Goal: Feedback & Contribution: Submit feedback/report problem

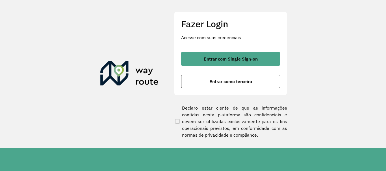
click at [252, 49] on div "Fazer Login Acesse com suas credenciais Entrar com Single Sign-on Entrar como t…" at bounding box center [230, 54] width 113 height 84
click at [257, 65] on div "Entrar com Single Sign-on Entrar como terceiro" at bounding box center [230, 70] width 99 height 36
click at [259, 66] on div "Entrar com Single Sign-on Entrar como terceiro" at bounding box center [230, 70] width 99 height 36
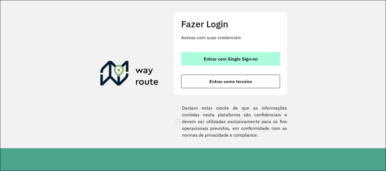
click at [259, 63] on button "Entrar com Single Sign-on" at bounding box center [230, 59] width 99 height 14
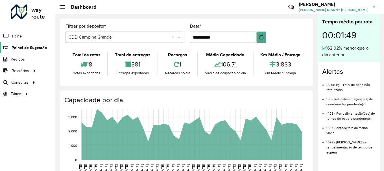
click at [30, 48] on span "Painel de Sugestão" at bounding box center [29, 48] width 35 height 6
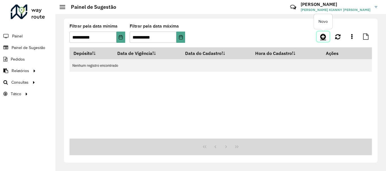
click at [321, 38] on icon at bounding box center [323, 36] width 6 height 7
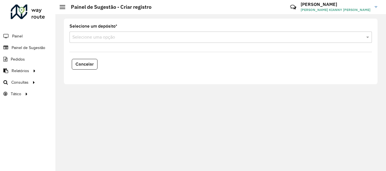
click at [146, 41] on div "Selecione uma opção" at bounding box center [220, 37] width 302 height 11
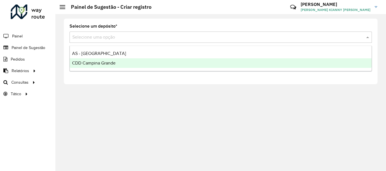
click at [123, 65] on div "CDD Campina Grande" at bounding box center [221, 63] width 302 height 10
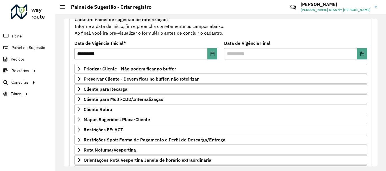
scroll to position [110, 0]
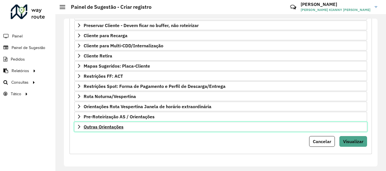
click at [125, 126] on link "Outras Orientações" at bounding box center [220, 127] width 292 height 10
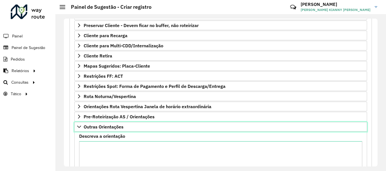
scroll to position [167, 0]
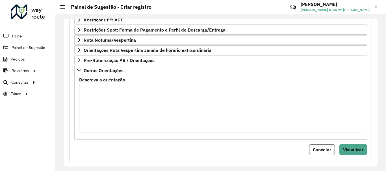
click at [133, 124] on textarea "Descreva a orientação" at bounding box center [220, 109] width 283 height 48
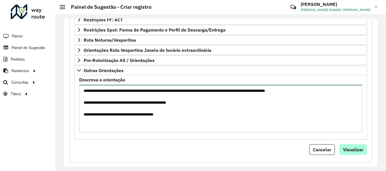
type textarea "**********"
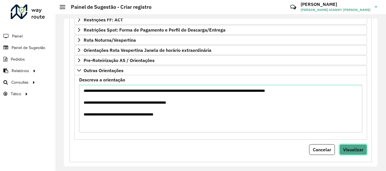
click at [356, 152] on span "Visualizar" at bounding box center [353, 150] width 20 height 6
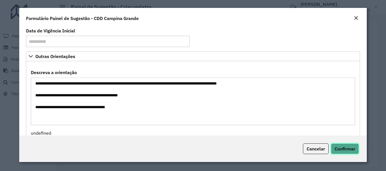
click at [351, 145] on button "Confirmar" at bounding box center [345, 149] width 28 height 11
